Goal: Find specific page/section: Find specific page/section

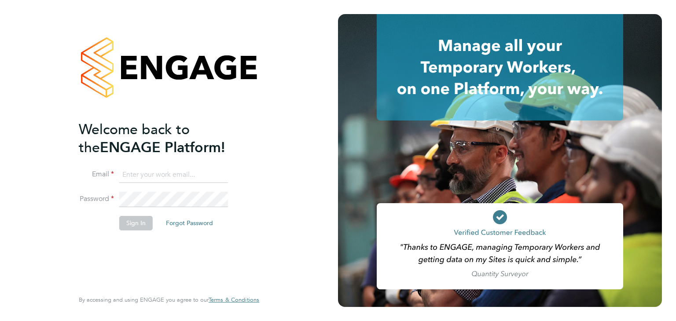
click at [204, 174] on input at bounding box center [173, 175] width 109 height 16
type input "[PERSON_NAME][EMAIL_ADDRESS][PERSON_NAME][DOMAIN_NAME]"
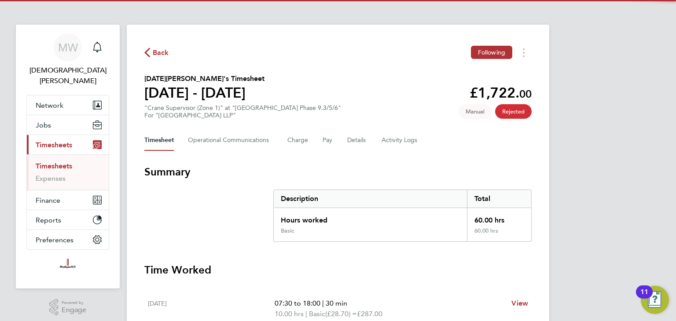
click at [158, 53] on span "Back" at bounding box center [161, 53] width 16 height 11
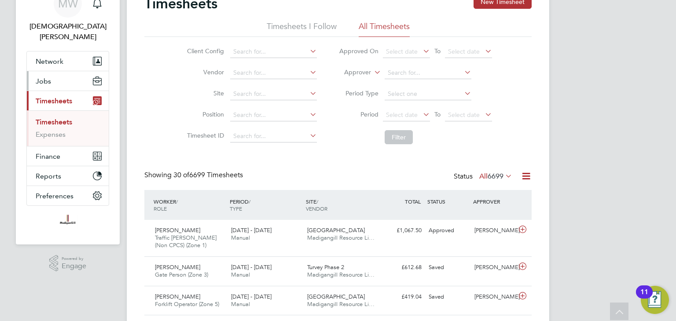
click at [42, 77] on span "Jobs" at bounding box center [43, 81] width 15 height 8
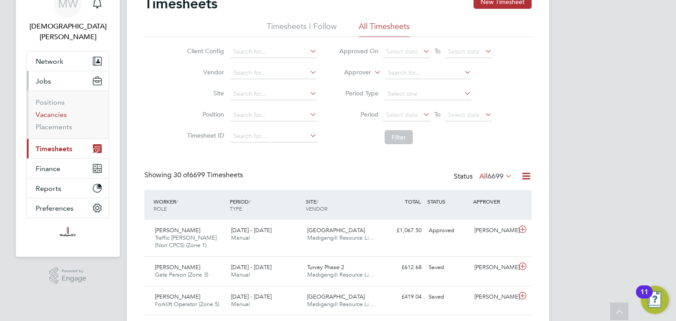
click at [51, 110] on link "Vacancies" at bounding box center [51, 114] width 31 height 8
